Goal: Navigation & Orientation: Find specific page/section

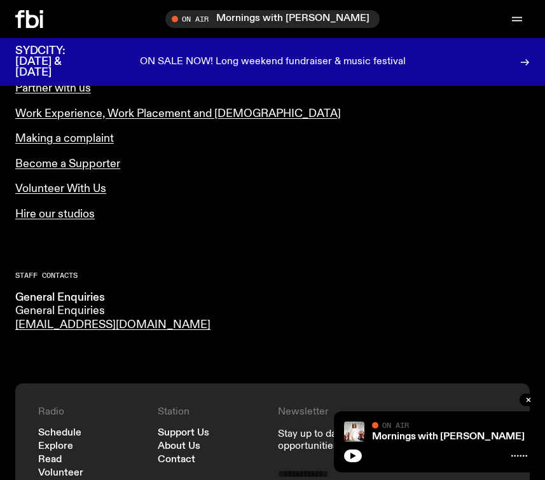
scroll to position [655, 0]
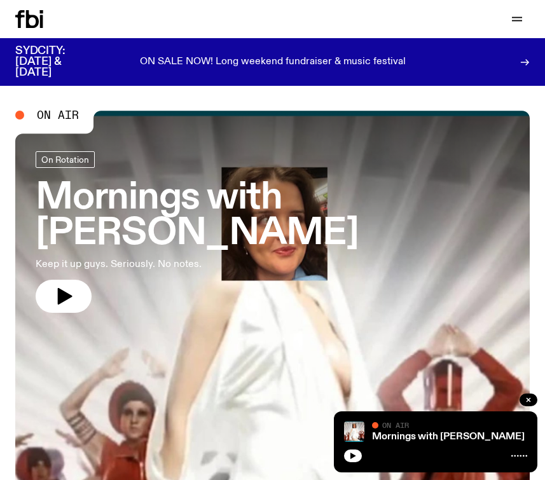
click at [36, 18] on icon at bounding box center [32, 19] width 13 height 18
click at [25, 25] on icon at bounding box center [29, 19] width 28 height 18
click at [95, 17] on div "Schedule Explore Read Volunteer Newsletter" at bounding box center [141, 19] width 253 height 18
click at [38, 20] on icon at bounding box center [32, 19] width 13 height 18
click at [517, 18] on icon "button" at bounding box center [517, 18] width 10 height 0
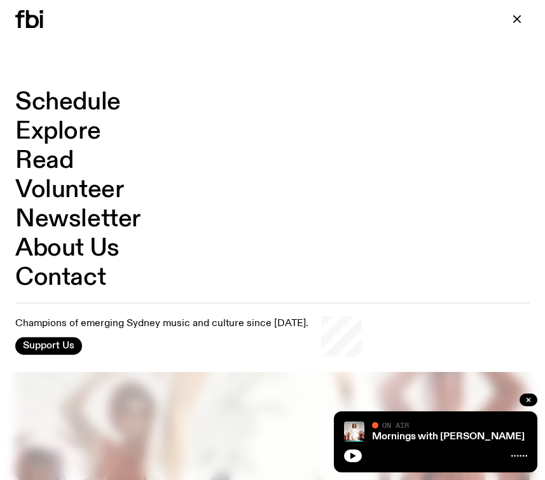
click at [87, 103] on link "Schedule" at bounding box center [68, 102] width 106 height 24
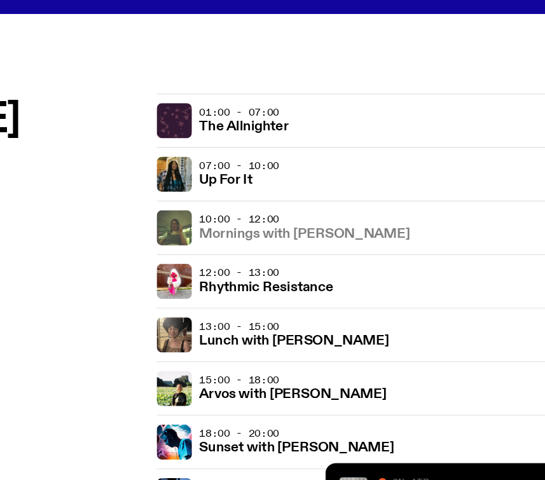
click at [328, 244] on h3 "Mornings with [PERSON_NAME]" at bounding box center [318, 246] width 153 height 10
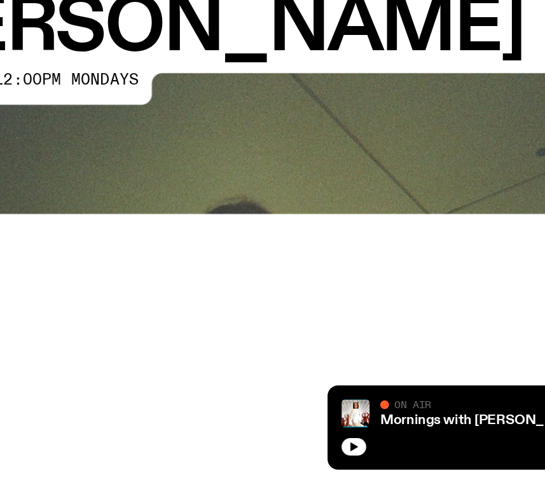
scroll to position [36, 0]
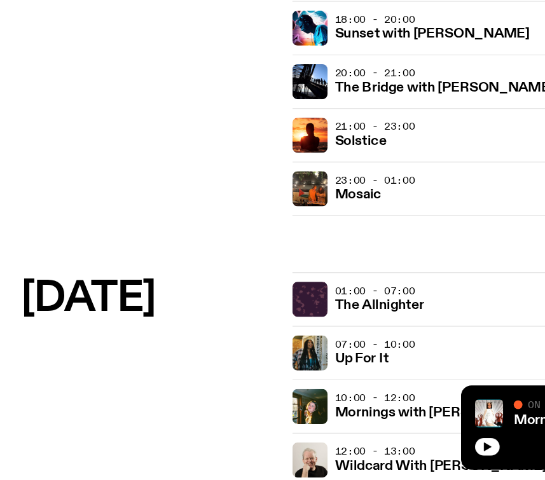
scroll to position [424, 0]
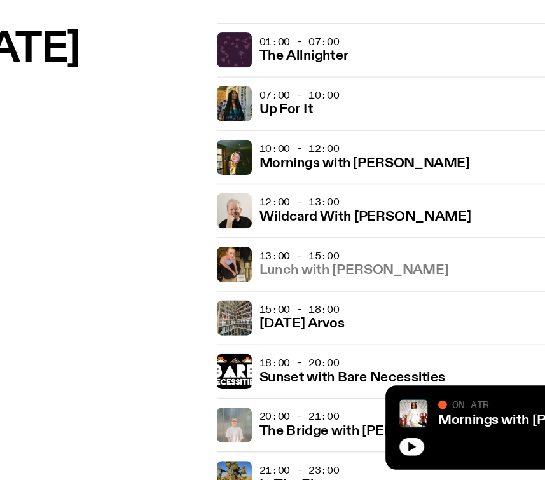
click at [311, 328] on h3 "Lunch with [PERSON_NAME]" at bounding box center [310, 329] width 137 height 10
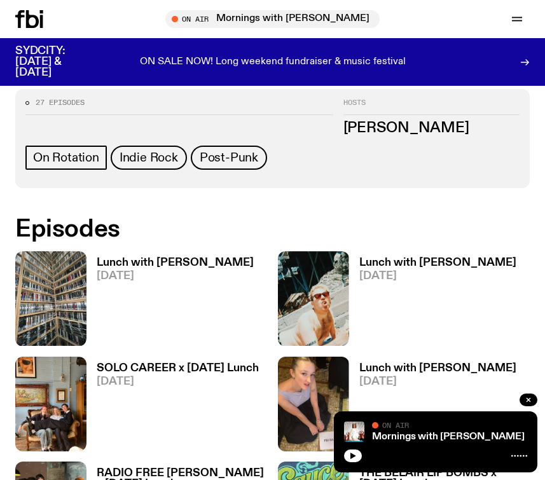
scroll to position [542, 0]
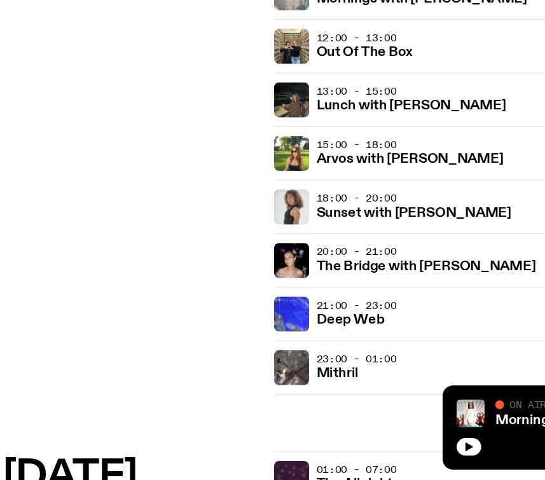
scroll to position [1404, 0]
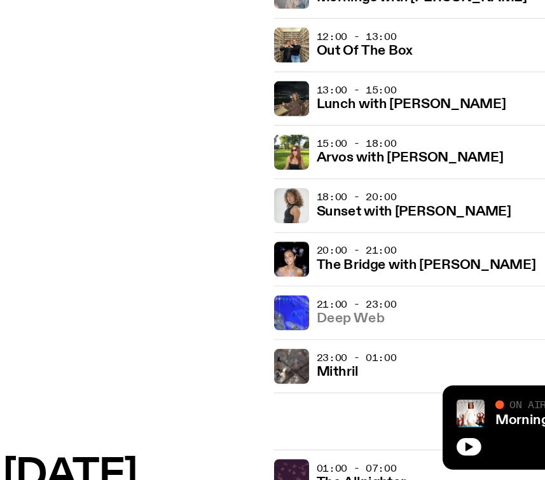
click at [259, 360] on h3 "Deep Web" at bounding box center [266, 364] width 49 height 10
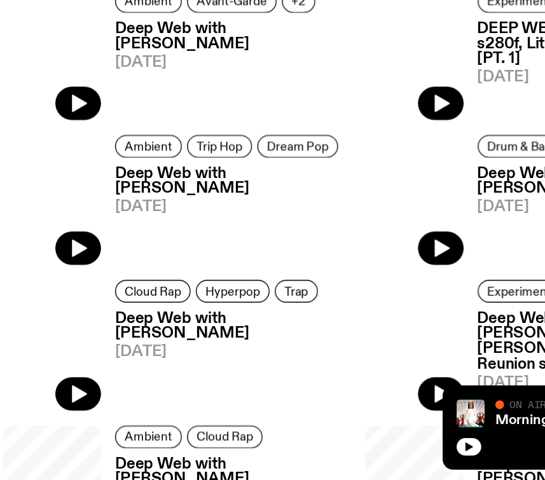
scroll to position [398, 0]
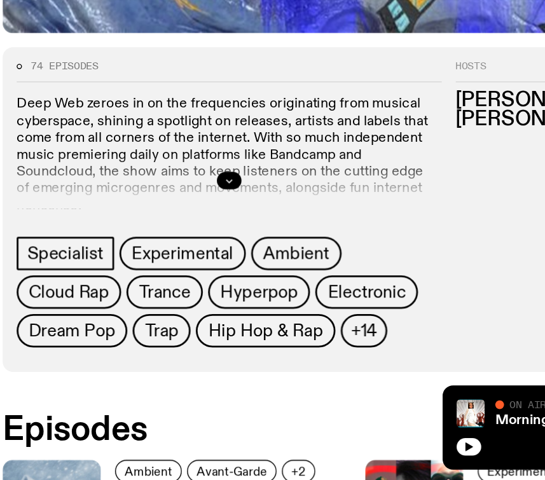
click at [181, 268] on button "button" at bounding box center [180, 263] width 18 height 13
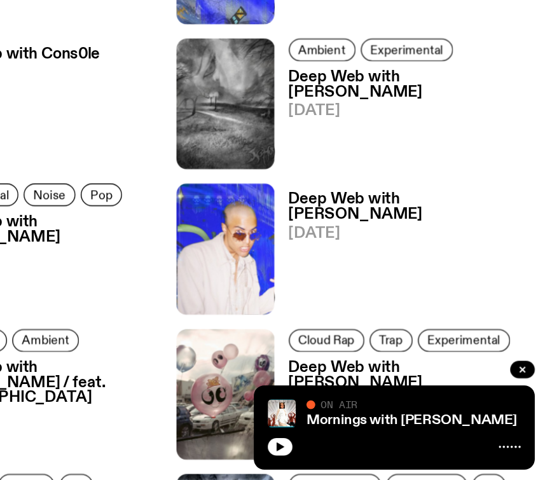
scroll to position [1376, 0]
